Goal: Task Accomplishment & Management: Complete application form

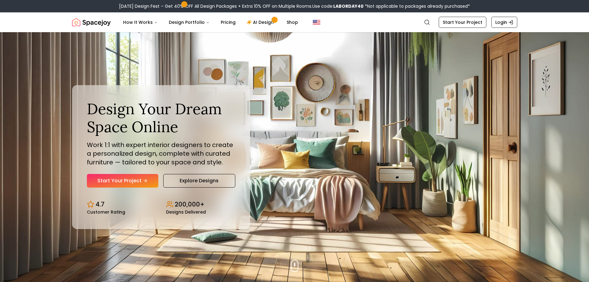
click at [120, 179] on link "Start Your Project" at bounding box center [122, 181] width 71 height 14
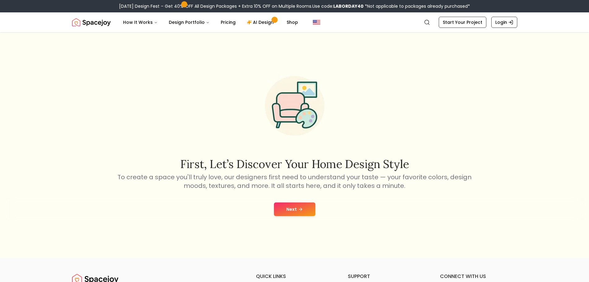
click at [294, 209] on button "Next" at bounding box center [294, 209] width 41 height 14
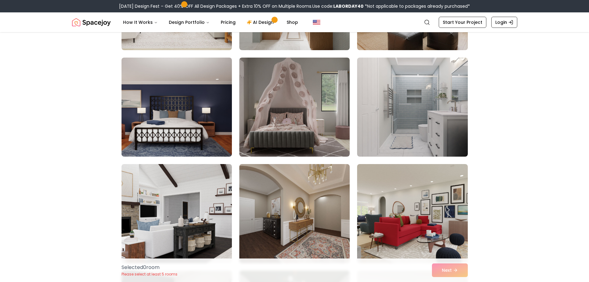
scroll to position [433, 0]
